Goal: Task Accomplishment & Management: Manage account settings

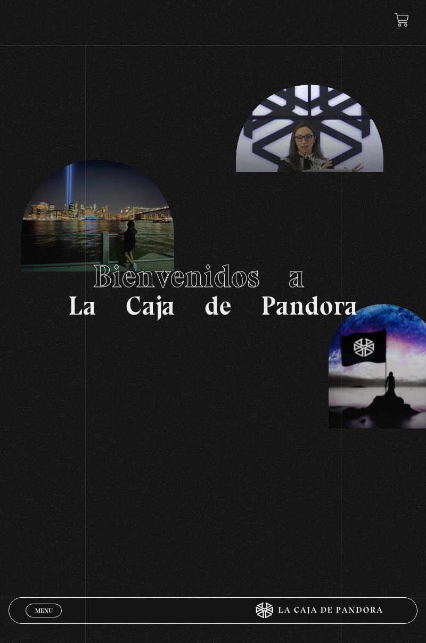
click at [47, 609] on span "Menu" at bounding box center [44, 611] width 18 height 6
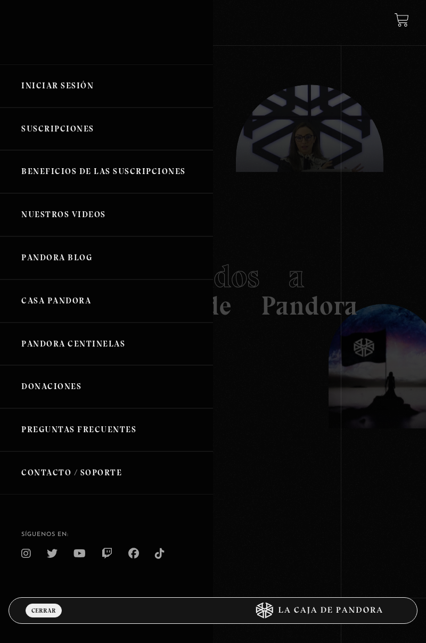
click at [73, 87] on link "Iniciar Sesión" at bounding box center [106, 85] width 213 height 43
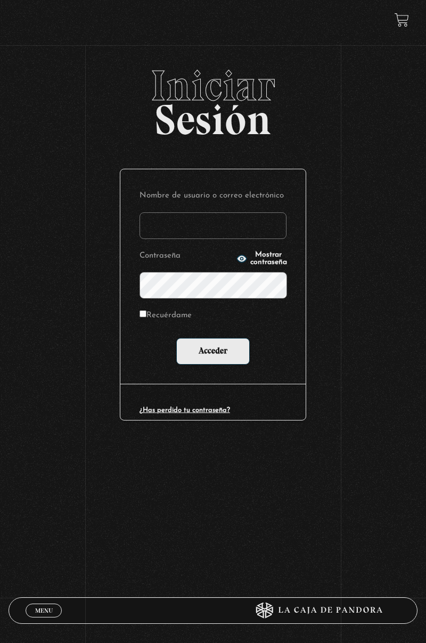
click at [236, 213] on input "Nombre de usuario o correo electrónico" at bounding box center [213, 225] width 147 height 27
type input "skarlatha@hotmail.com"
click at [176, 338] on input "Acceder" at bounding box center [212, 351] width 73 height 27
